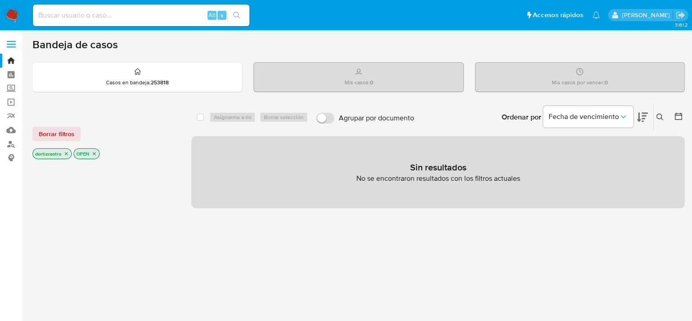
click at [67, 134] on span "Borrar filtros" at bounding box center [57, 134] width 36 height 13
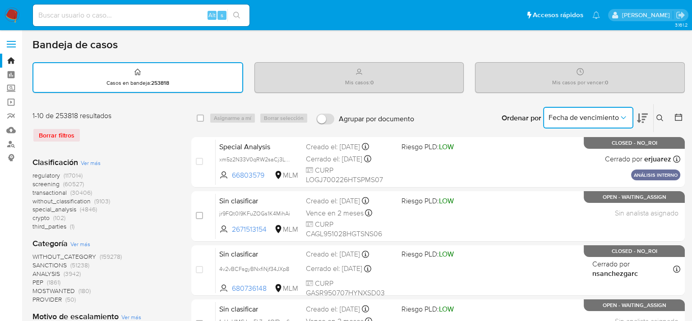
click at [582, 120] on span "Fecha de vencimiento" at bounding box center [584, 117] width 70 height 9
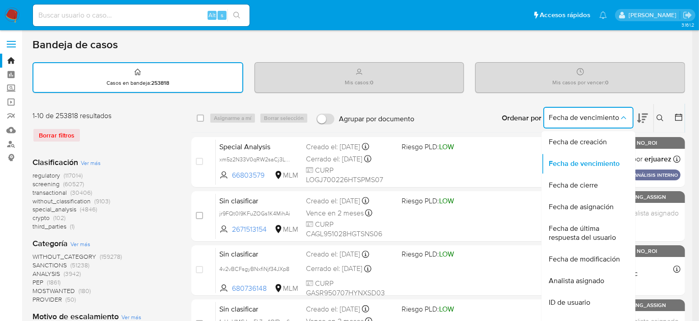
click at [652, 116] on div "Ordenar por Fecha de vencimiento Fecha de creación Fecha de vencimiento Fecha d…" at bounding box center [574, 118] width 159 height 28
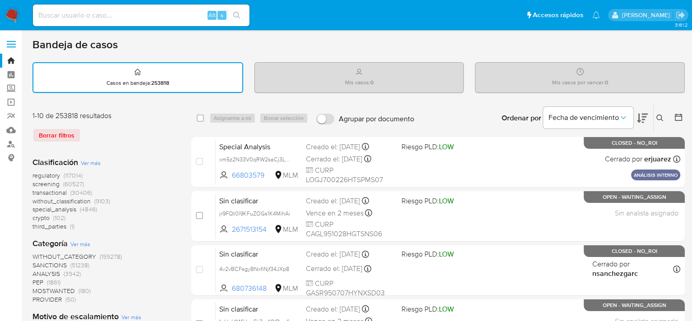
click at [658, 118] on icon at bounding box center [660, 118] width 7 height 7
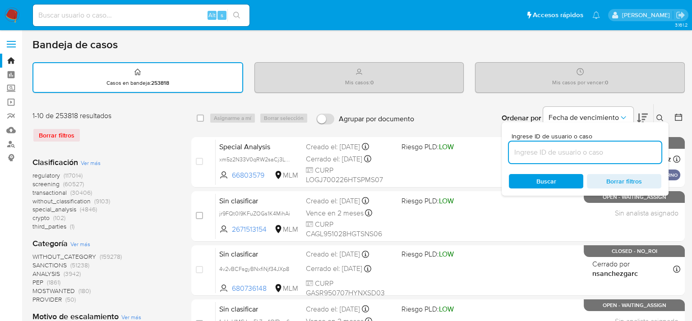
drag, startPoint x: 601, startPoint y: 149, endPoint x: 592, endPoint y: 154, distance: 10.1
click at [600, 150] on input at bounding box center [585, 153] width 153 height 12
type input "2512491546"
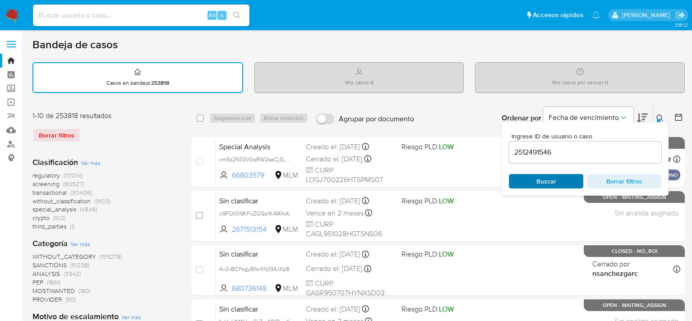
click at [566, 181] on span "Buscar" at bounding box center [546, 181] width 62 height 13
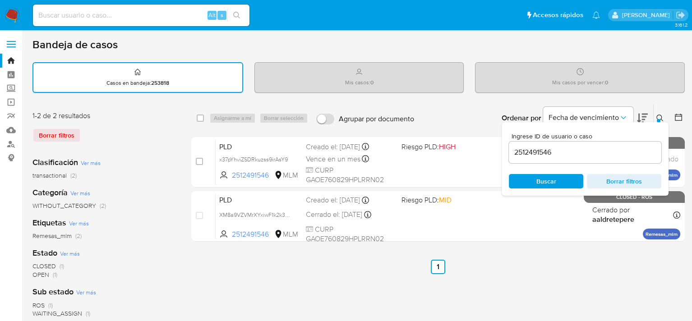
click at [501, 255] on div "select-all-cases-checkbox Asignarme a mí Borrar selección Agrupar por documento…" at bounding box center [438, 302] width 494 height 396
click at [660, 115] on icon at bounding box center [660, 118] width 7 height 7
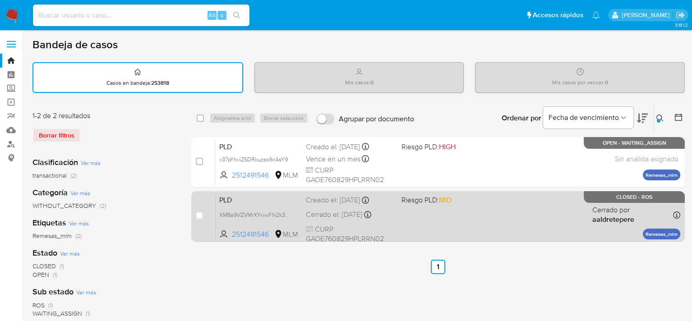
click at [470, 210] on div "PLD XM8a9VZVMrXYxiwF1k2k3eRw 2512491546 MLM Riesgo PLD: MID Creado el: 12/07/20…" at bounding box center [448, 217] width 465 height 46
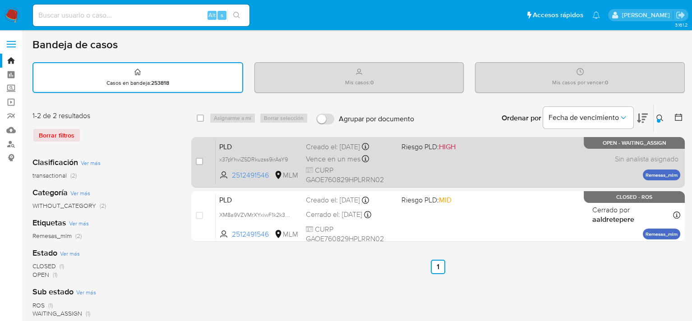
click at [380, 163] on div "Vence en un mes Vence el 11/11/2025 02:13:11" at bounding box center [350, 159] width 88 height 12
click at [320, 156] on span "Vence en un mes" at bounding box center [333, 159] width 55 height 10
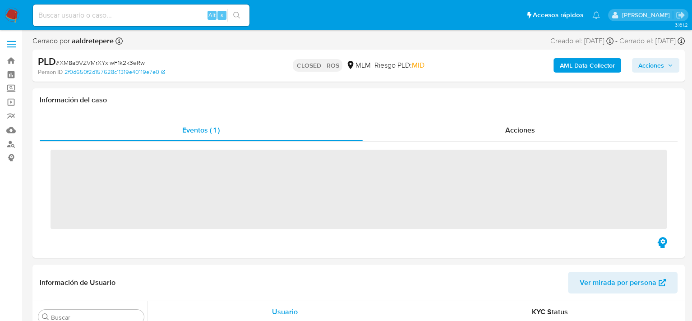
scroll to position [425, 0]
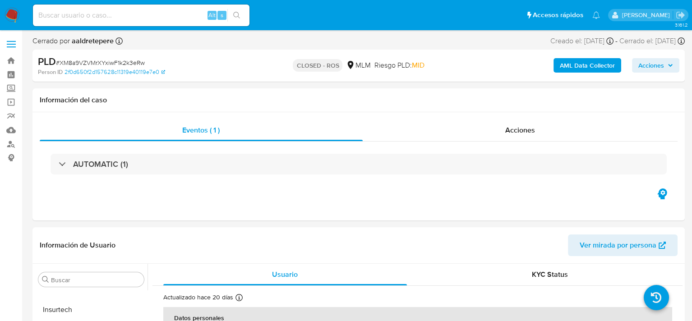
select select "10"
drag, startPoint x: 451, startPoint y: 212, endPoint x: 388, endPoint y: 203, distance: 63.9
click at [388, 203] on div "Eventos ( 1 ) Acciones AUTOMATIC (1)" at bounding box center [358, 166] width 653 height 108
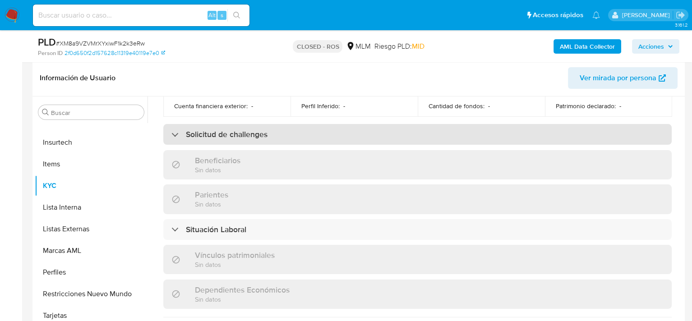
scroll to position [335, 0]
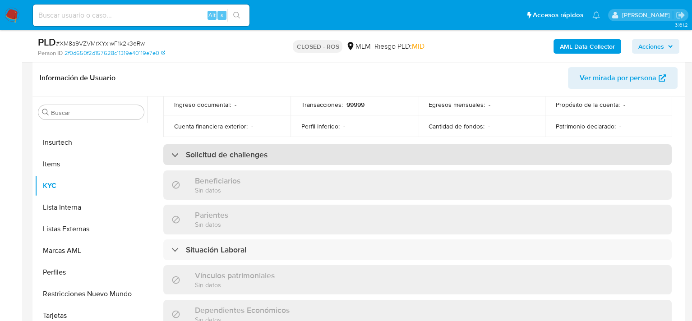
click at [178, 150] on div "Solicitud de challenges" at bounding box center [219, 155] width 96 height 10
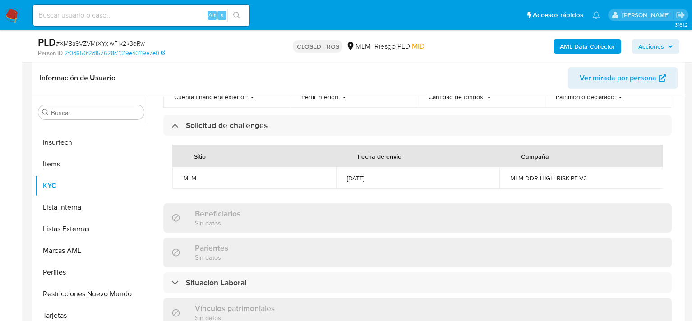
scroll to position [380, 0]
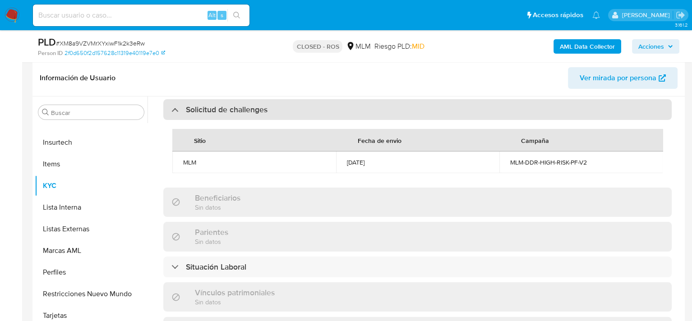
click at [178, 106] on div "Solicitud de challenges" at bounding box center [219, 110] width 96 height 10
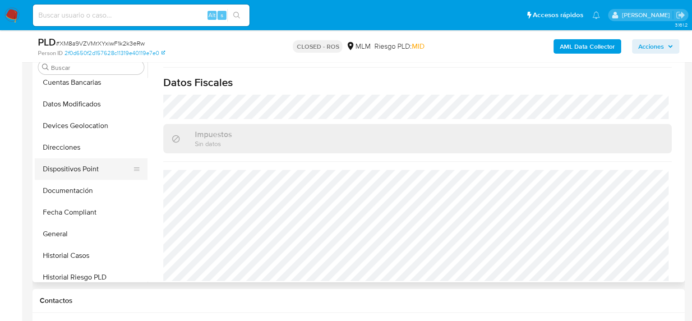
scroll to position [109, 0]
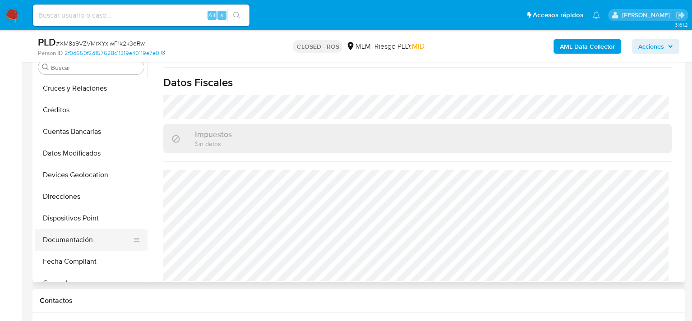
click at [75, 238] on button "Documentación" at bounding box center [88, 240] width 106 height 22
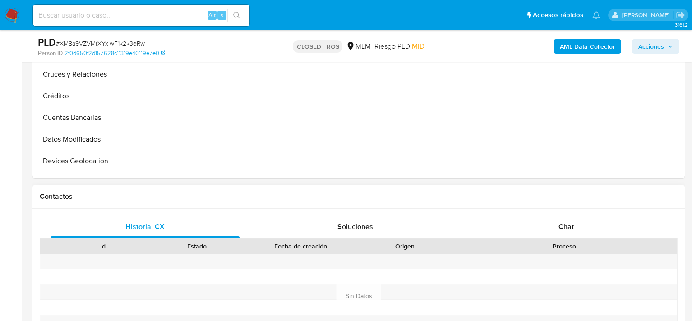
scroll to position [406, 0]
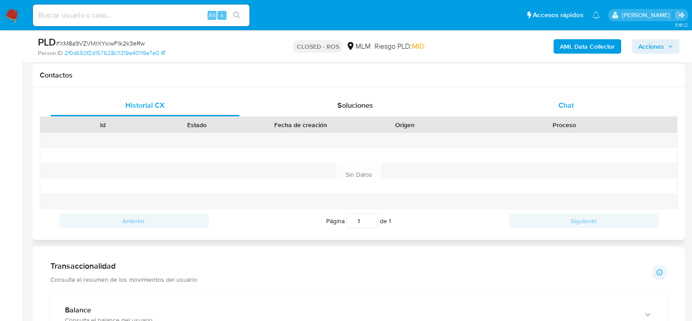
click at [625, 105] on div "Chat" at bounding box center [566, 106] width 189 height 22
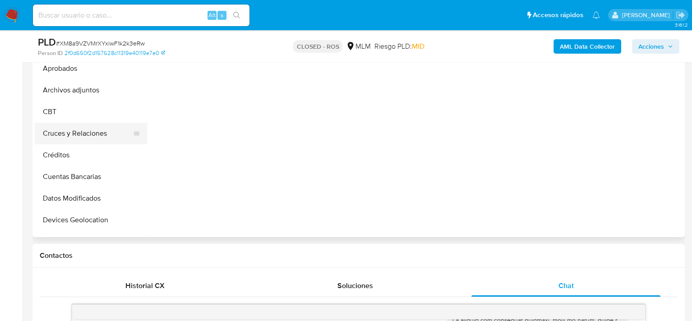
scroll to position [0, 0]
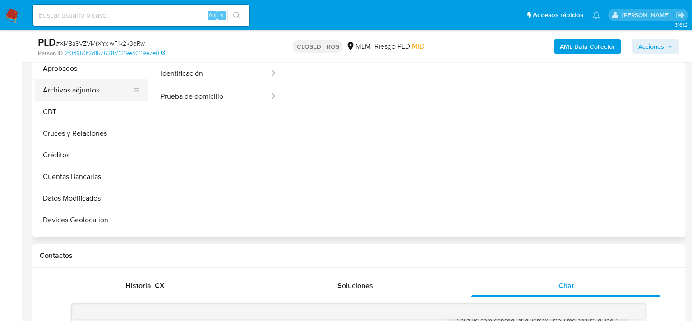
click at [62, 94] on button "Archivos adjuntos" at bounding box center [88, 90] width 106 height 22
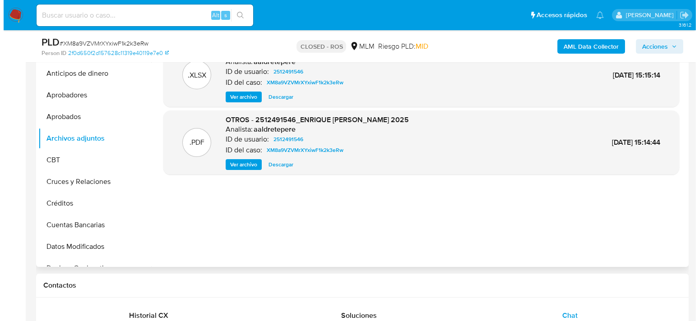
scroll to position [181, 0]
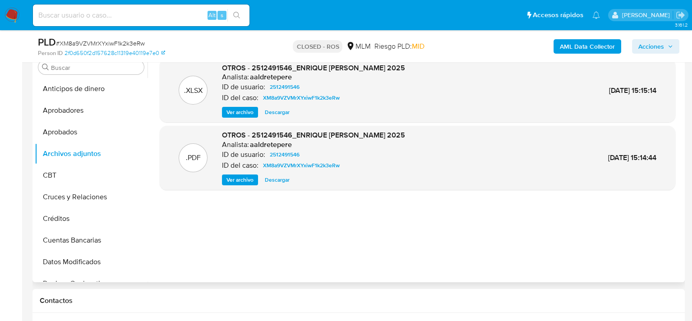
click at [237, 182] on span "Ver archivo" at bounding box center [240, 180] width 27 height 9
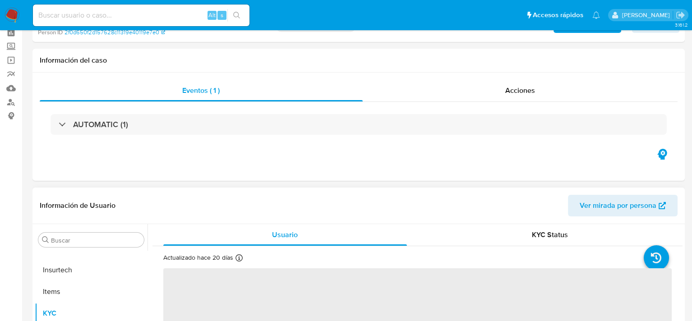
scroll to position [90, 0]
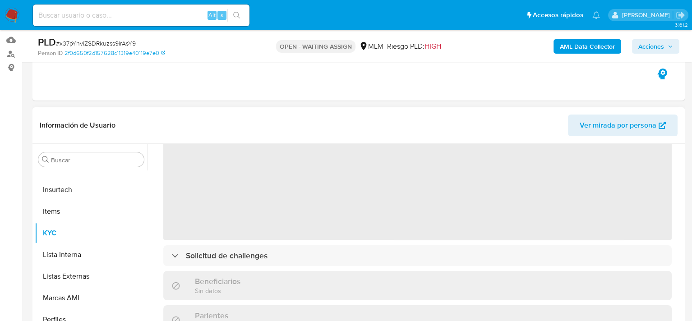
select select "10"
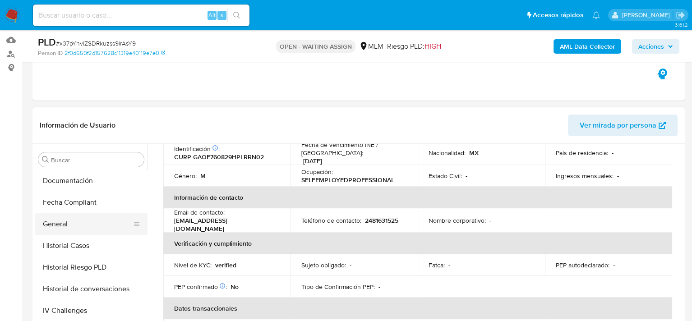
scroll to position [244, 0]
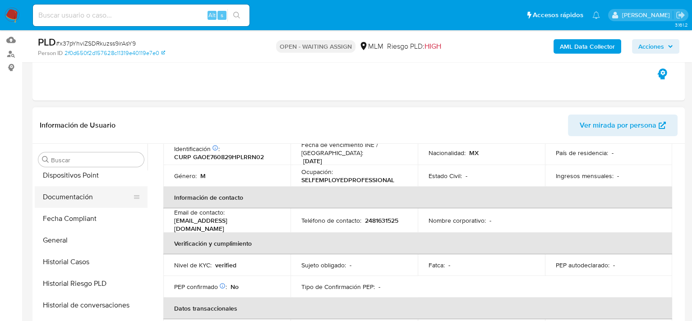
click at [75, 196] on button "Documentación" at bounding box center [88, 197] width 106 height 22
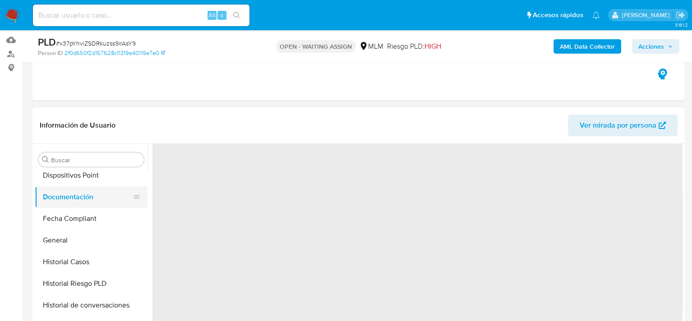
scroll to position [0, 0]
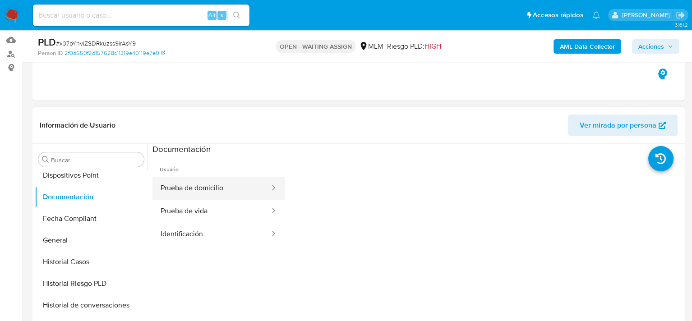
click at [188, 187] on button "Prueba de domicilio" at bounding box center [212, 188] width 118 height 23
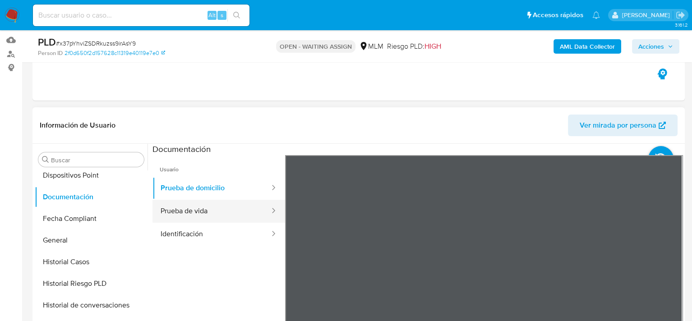
click at [194, 212] on button "Prueba de vida" at bounding box center [212, 211] width 118 height 23
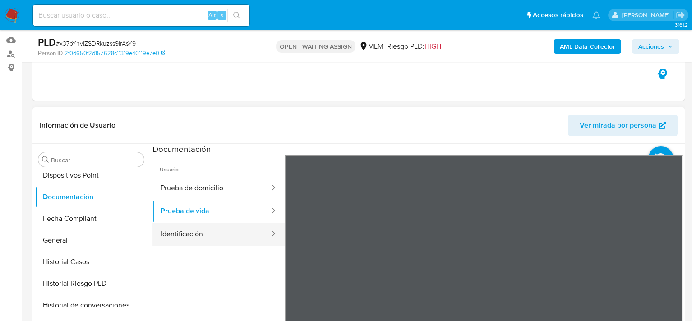
click at [199, 236] on button "Identificación" at bounding box center [212, 234] width 118 height 23
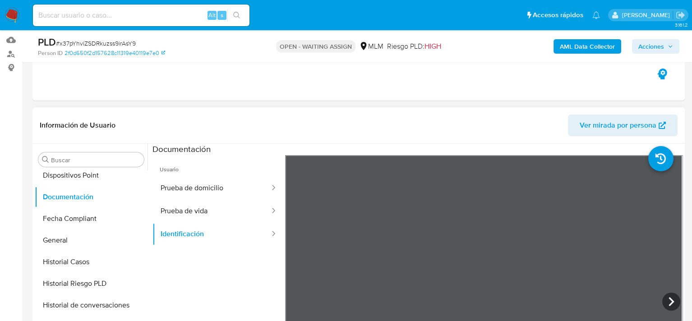
click at [183, 169] on span "Usuario" at bounding box center [219, 166] width 133 height 22
click at [184, 184] on button "Prueba de domicilio" at bounding box center [212, 188] width 118 height 23
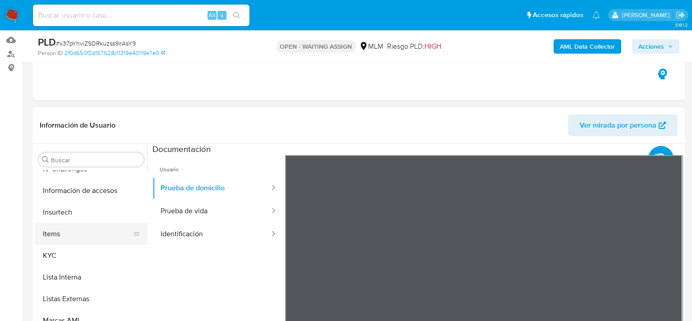
scroll to position [425, 0]
click at [59, 232] on button "KYC" at bounding box center [88, 233] width 106 height 22
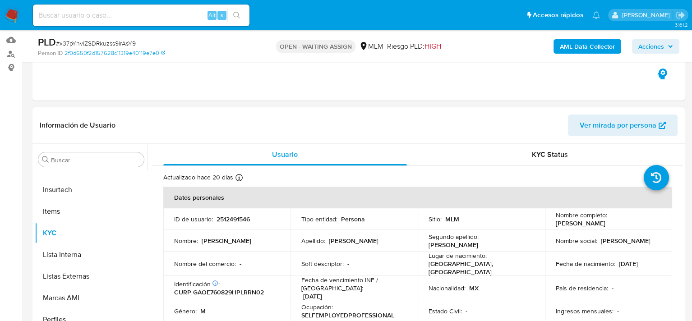
scroll to position [226, 0]
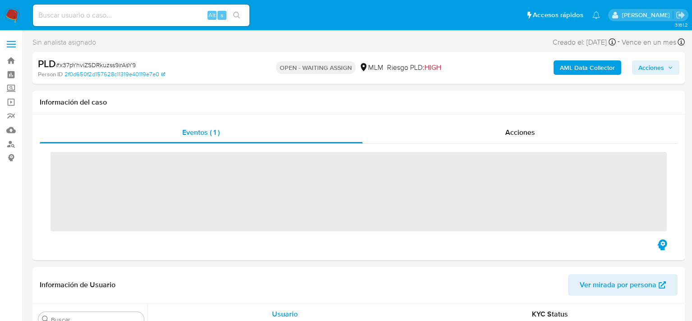
scroll to position [425, 0]
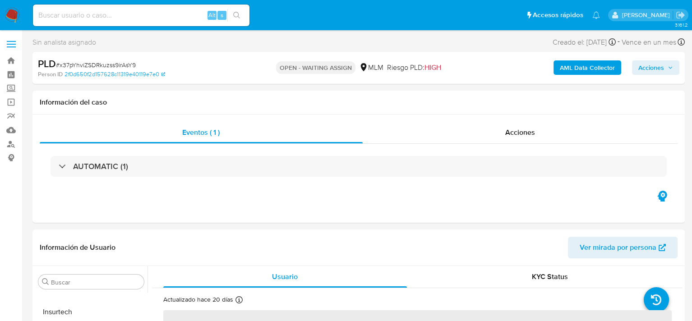
select select "10"
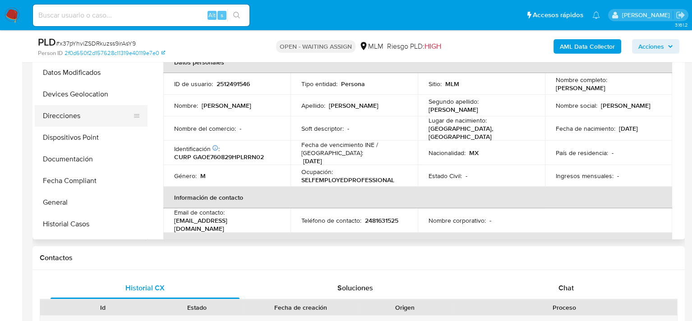
scroll to position [109, 0]
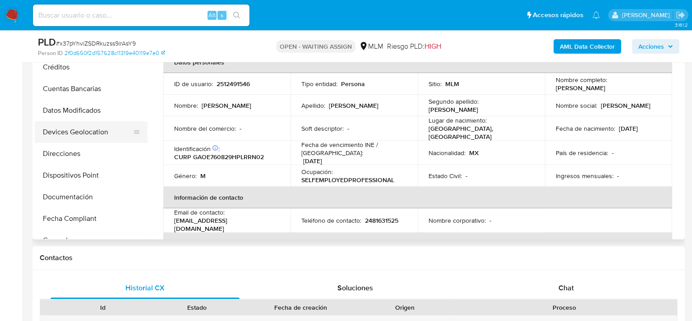
click at [81, 139] on button "Devices Geolocation" at bounding box center [88, 132] width 106 height 22
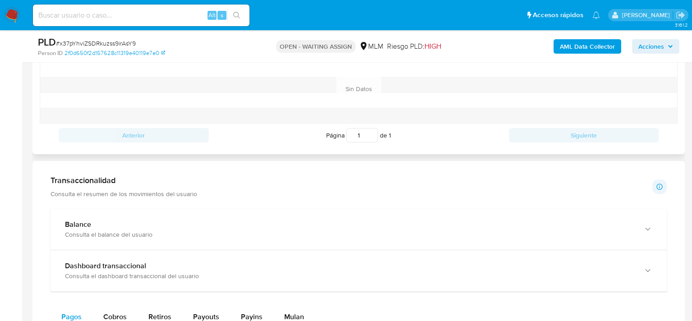
scroll to position [569, 0]
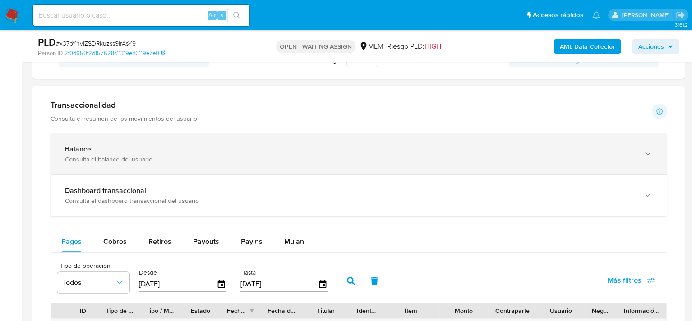
click at [103, 156] on div "Consulta el balance del usuario" at bounding box center [349, 159] width 569 height 8
